Goal: Complete application form

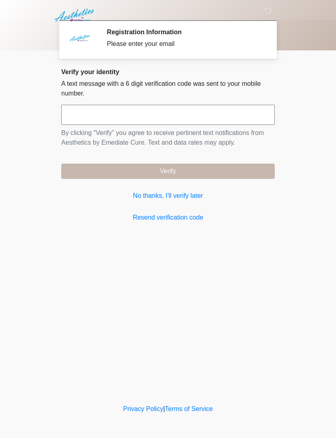
click at [186, 196] on link "No thanks, I'll verify later" at bounding box center [168, 196] width 214 height 10
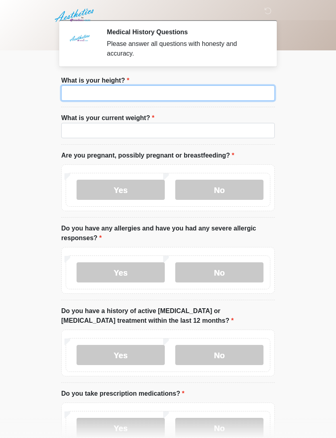
click at [224, 91] on input "What is your height?" at bounding box center [168, 92] width 214 height 15
type input "***"
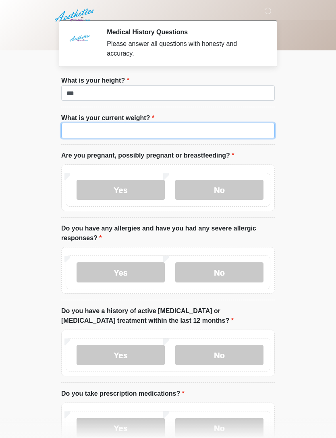
click at [191, 131] on input "What is your current weight?" at bounding box center [168, 130] width 214 height 15
type input "***"
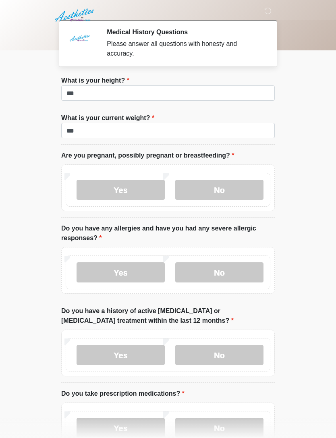
click at [231, 186] on label "No" at bounding box center [219, 190] width 88 height 20
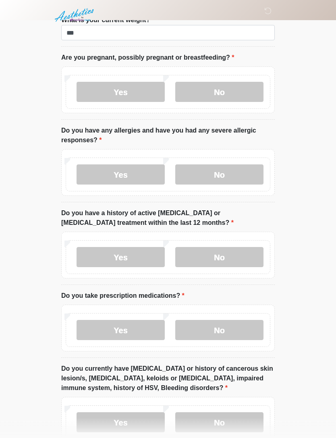
scroll to position [98, 0]
click at [235, 177] on label "No" at bounding box center [219, 175] width 88 height 20
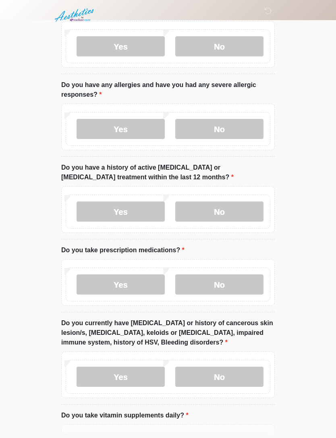
scroll to position [147, 0]
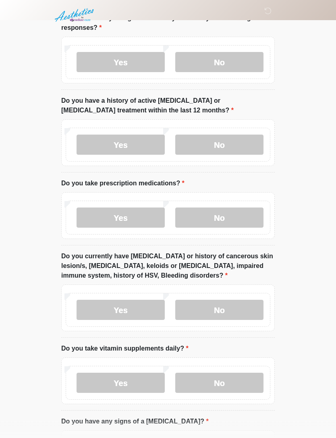
click at [235, 144] on label "No" at bounding box center [219, 145] width 88 height 20
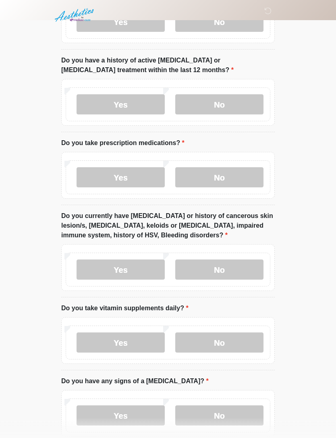
scroll to position [251, 0]
click at [235, 181] on label "No" at bounding box center [219, 177] width 88 height 20
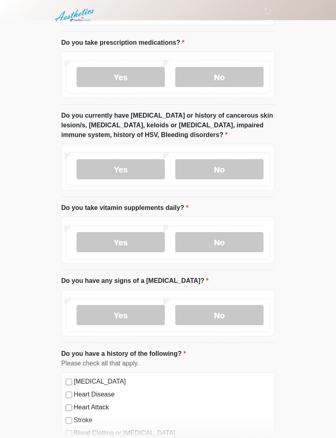
scroll to position [351, 0]
click at [236, 172] on label "No" at bounding box center [219, 170] width 88 height 20
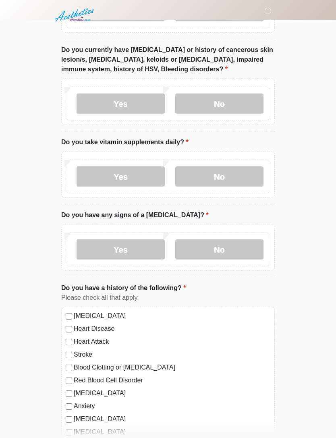
scroll to position [417, 0]
click at [140, 175] on label "Yes" at bounding box center [121, 176] width 88 height 20
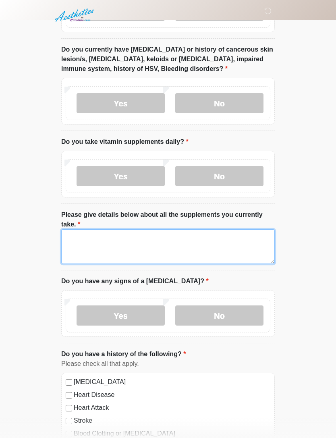
click at [158, 242] on textarea "Please give details below about all the supplements you currently take." at bounding box center [168, 246] width 214 height 35
type textarea "*"
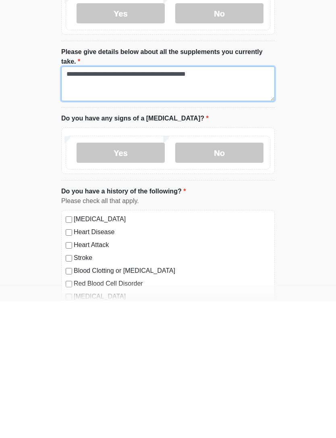
type textarea "**********"
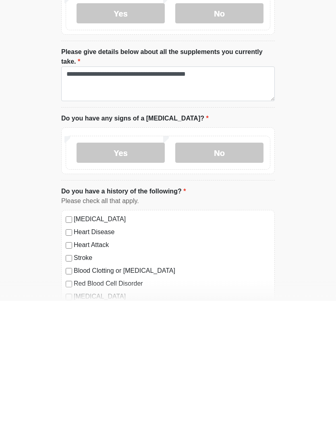
click at [247, 280] on label "No" at bounding box center [219, 290] width 88 height 20
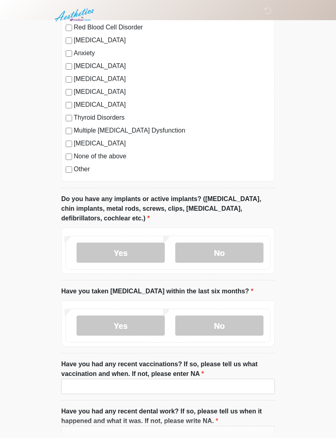
scroll to position [837, 0]
click at [114, 153] on label "None of the above" at bounding box center [172, 156] width 197 height 10
click at [133, 245] on label "Yes" at bounding box center [121, 252] width 88 height 20
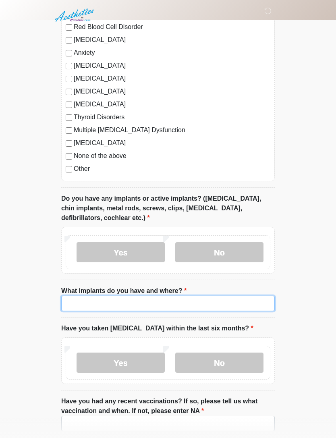
click at [172, 301] on input "What implants do you have and where?" at bounding box center [168, 303] width 214 height 15
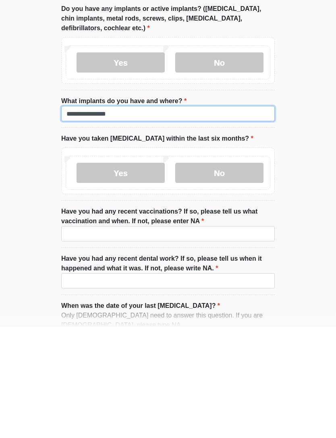
scroll to position [917, 0]
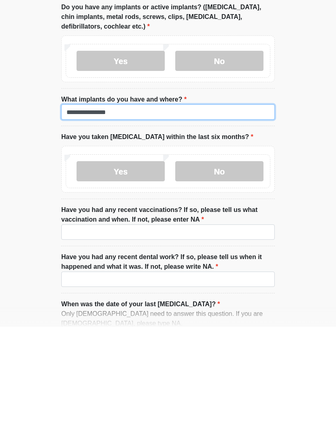
type input "**********"
click at [239, 273] on label "No" at bounding box center [219, 283] width 88 height 20
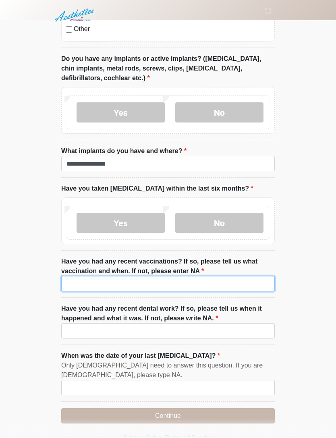
click at [192, 282] on input "Have you had any recent vaccinations? If so, please tell us what vaccination an…" at bounding box center [168, 283] width 214 height 15
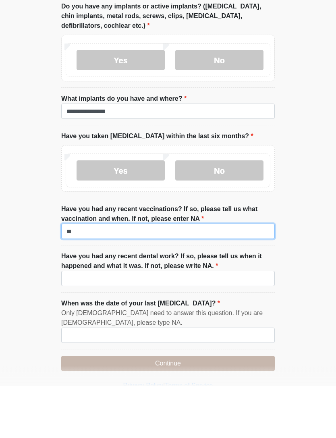
type input "**"
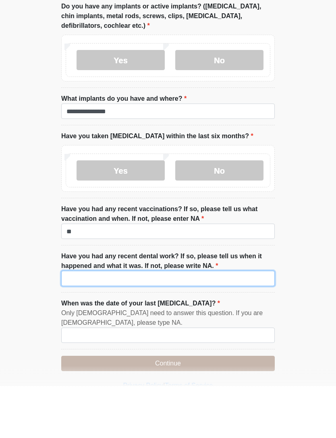
click at [206, 323] on input "Have you had any recent dental work? If so, please tell us when it happened and…" at bounding box center [168, 330] width 214 height 15
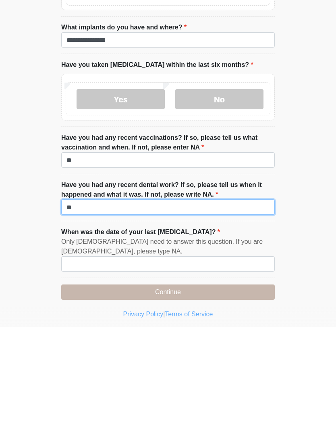
scroll to position [1003, 0]
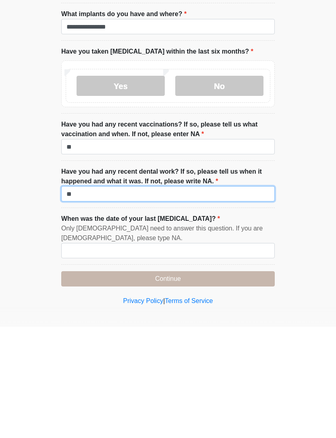
type input "**"
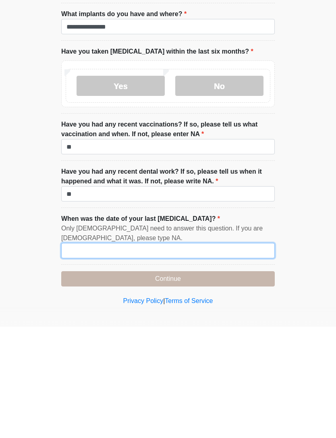
click at [214, 354] on input "When was the date of your last [MEDICAL_DATA]?" at bounding box center [168, 361] width 214 height 15
type input "**"
click at [225, 383] on button "Continue" at bounding box center [168, 390] width 214 height 15
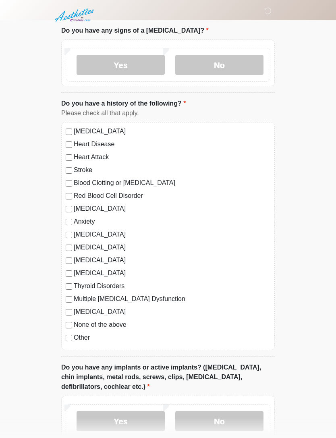
scroll to position [0, 0]
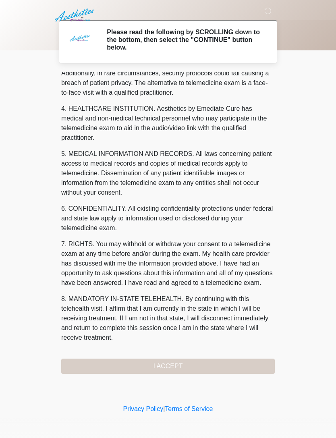
click at [203, 367] on div "1. PURPOSE. The purpose of this form is to obtain your consent for a telemedici…" at bounding box center [168, 223] width 214 height 302
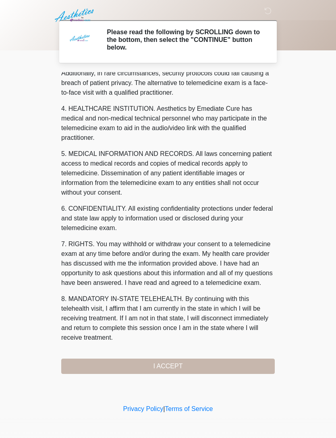
scroll to position [200, 0]
click at [204, 360] on button "I ACCEPT" at bounding box center [168, 366] width 214 height 15
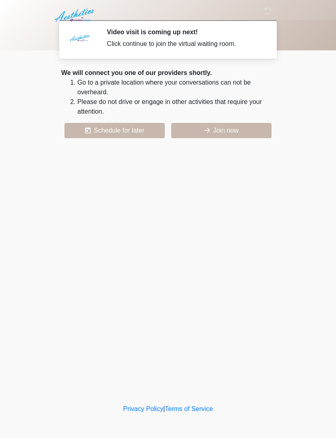
click at [239, 130] on button "Join now" at bounding box center [221, 130] width 100 height 15
